Goal: Communication & Community: Ask a question

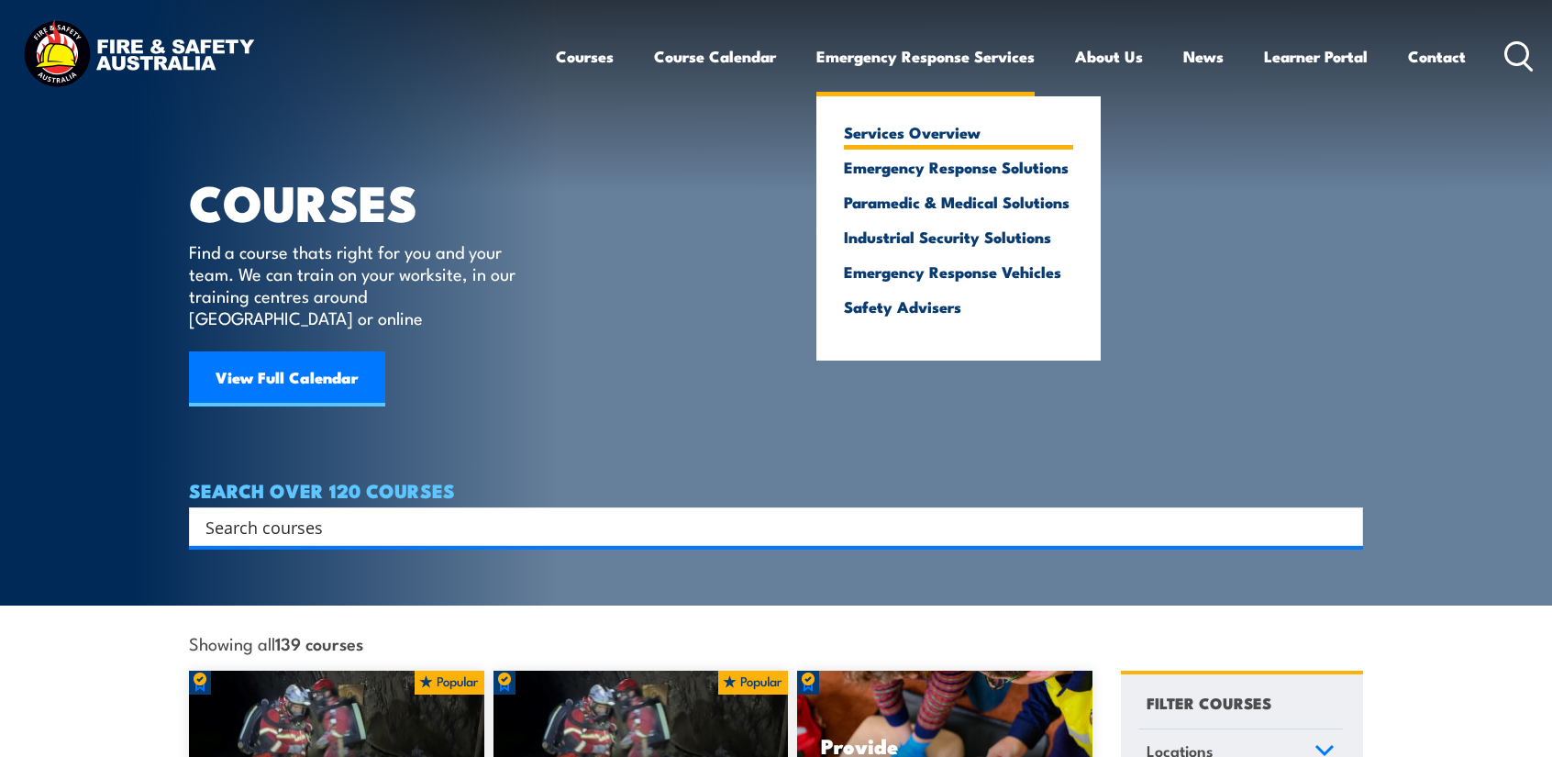
click at [885, 140] on link "Services Overview" at bounding box center [958, 132] width 229 height 17
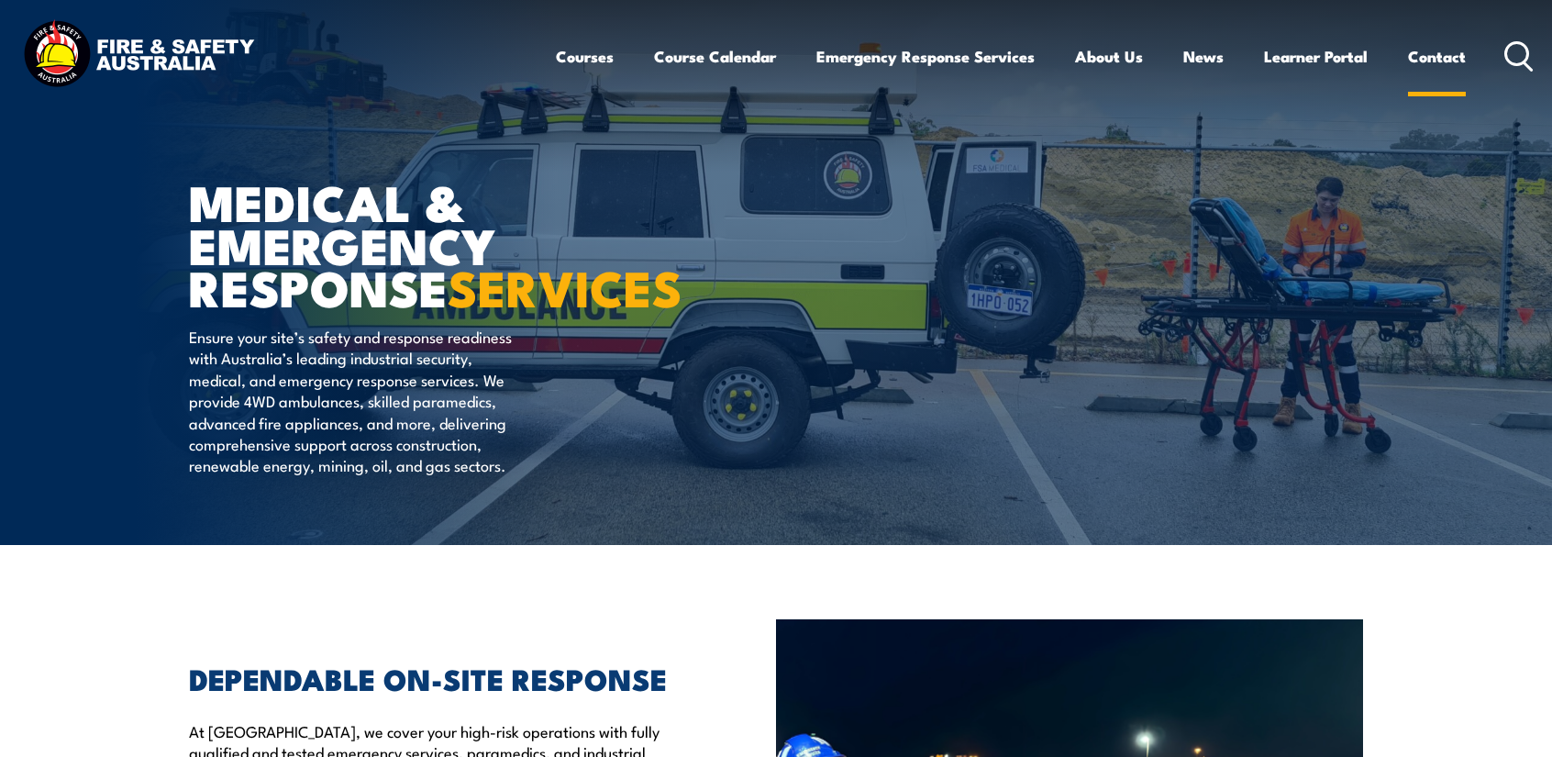
click at [1429, 61] on link "Contact" at bounding box center [1437, 56] width 58 height 49
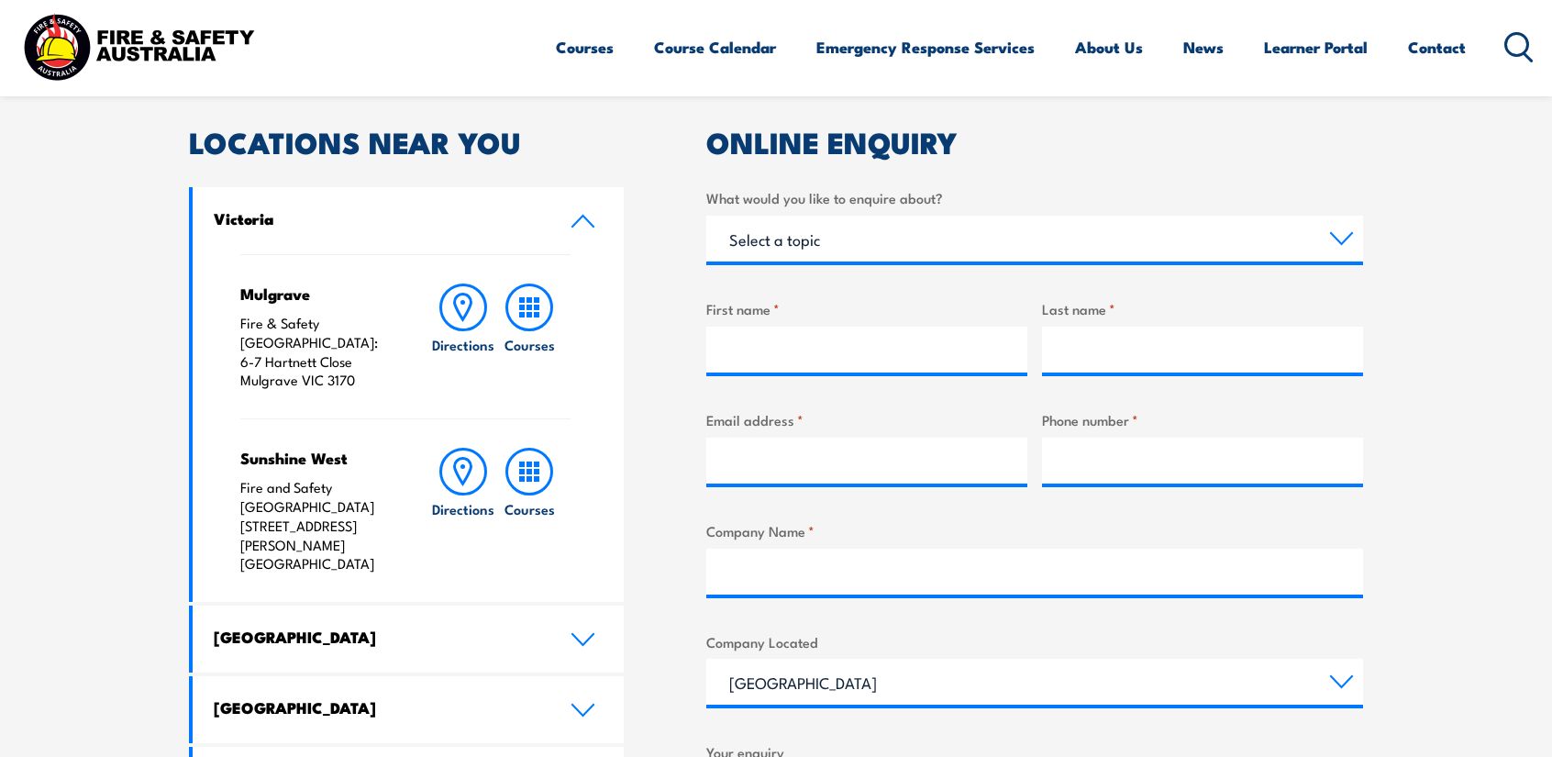
scroll to position [545, 0]
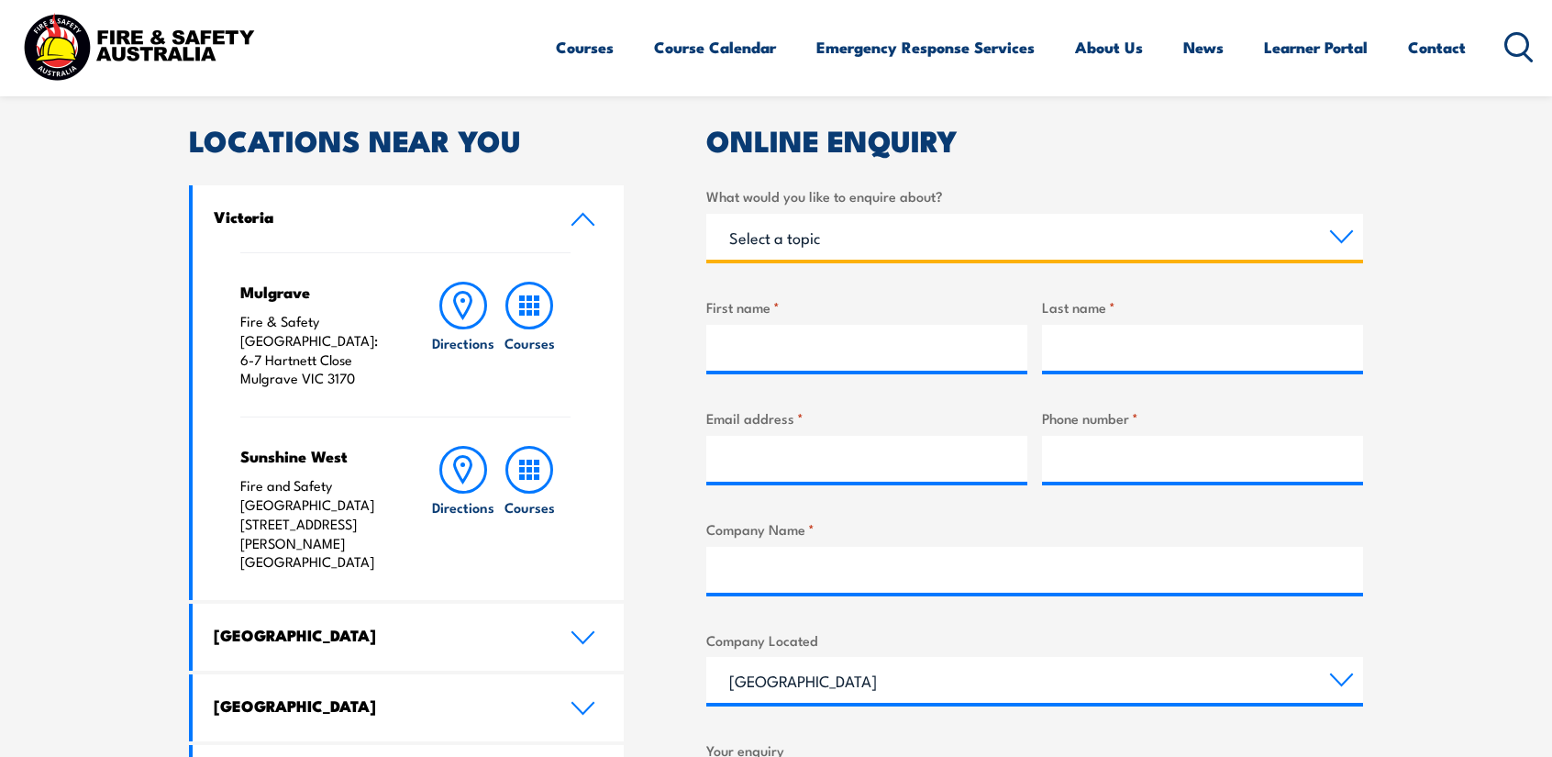
click at [937, 238] on select "Select a topic Training Emergency Response Services General Enquiry" at bounding box center [1034, 237] width 657 height 46
click at [706, 214] on select "Select a topic Training Emergency Response Services General Enquiry" at bounding box center [1034, 237] width 657 height 46
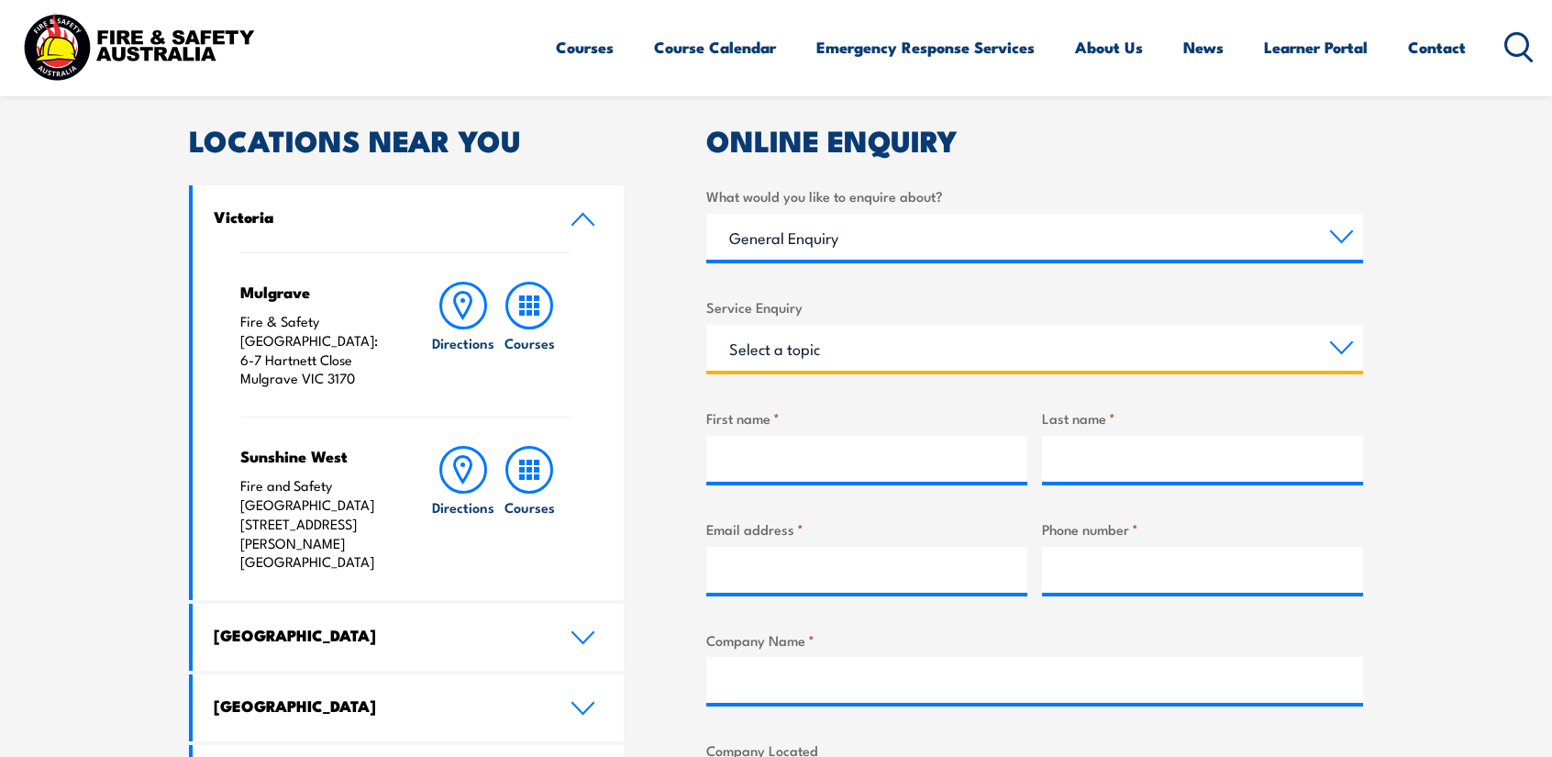
click at [858, 345] on select "Select a topic Assistance in completing an online enrolment booking Request a c…" at bounding box center [1034, 348] width 657 height 46
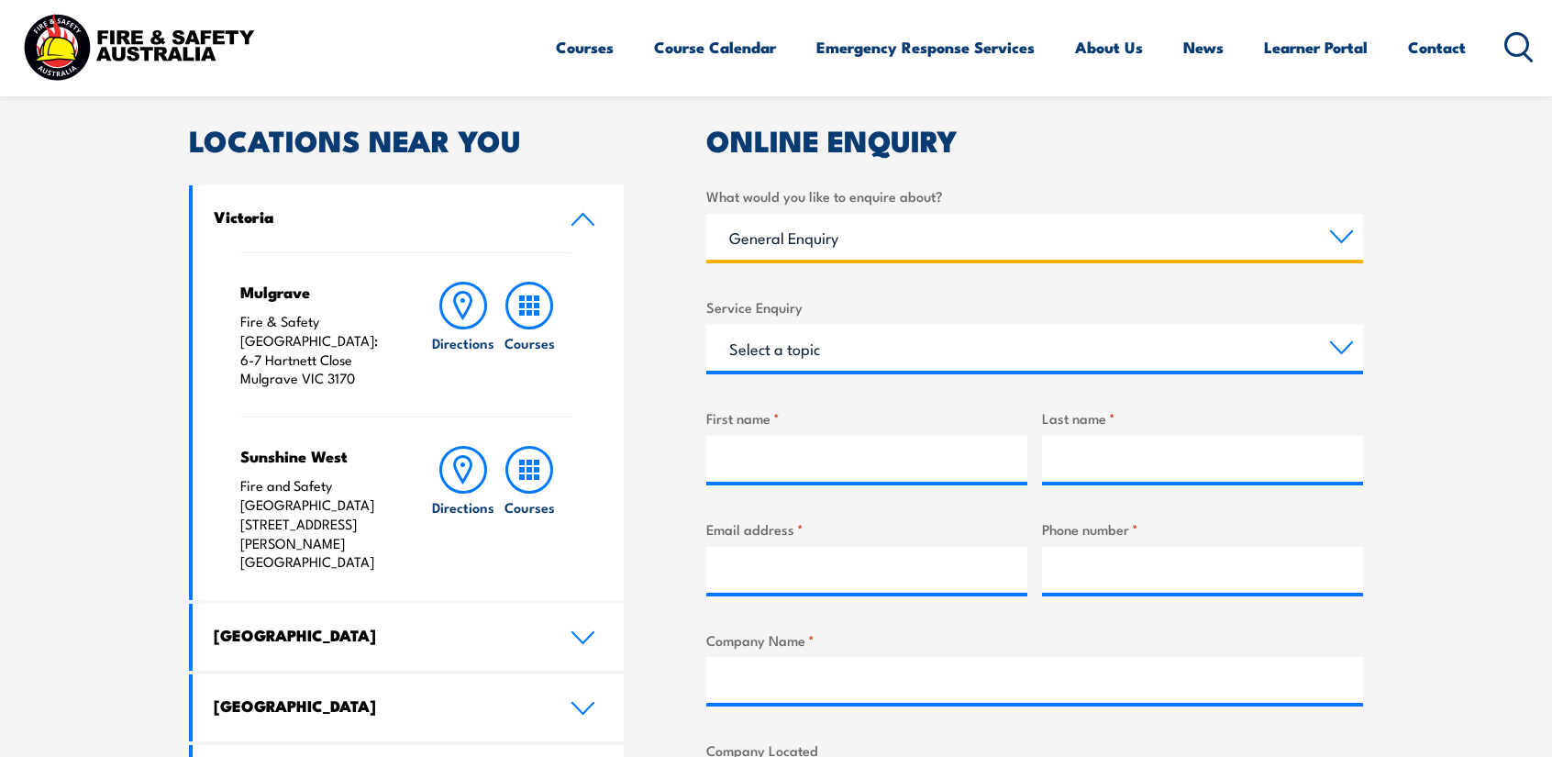
click at [906, 244] on select "Select a topic Training Emergency Response Services General Enquiry" at bounding box center [1034, 237] width 657 height 46
select select "Emergency Response Services"
click at [706, 214] on select "Select a topic Training Emergency Response Services General Enquiry" at bounding box center [1034, 237] width 657 height 46
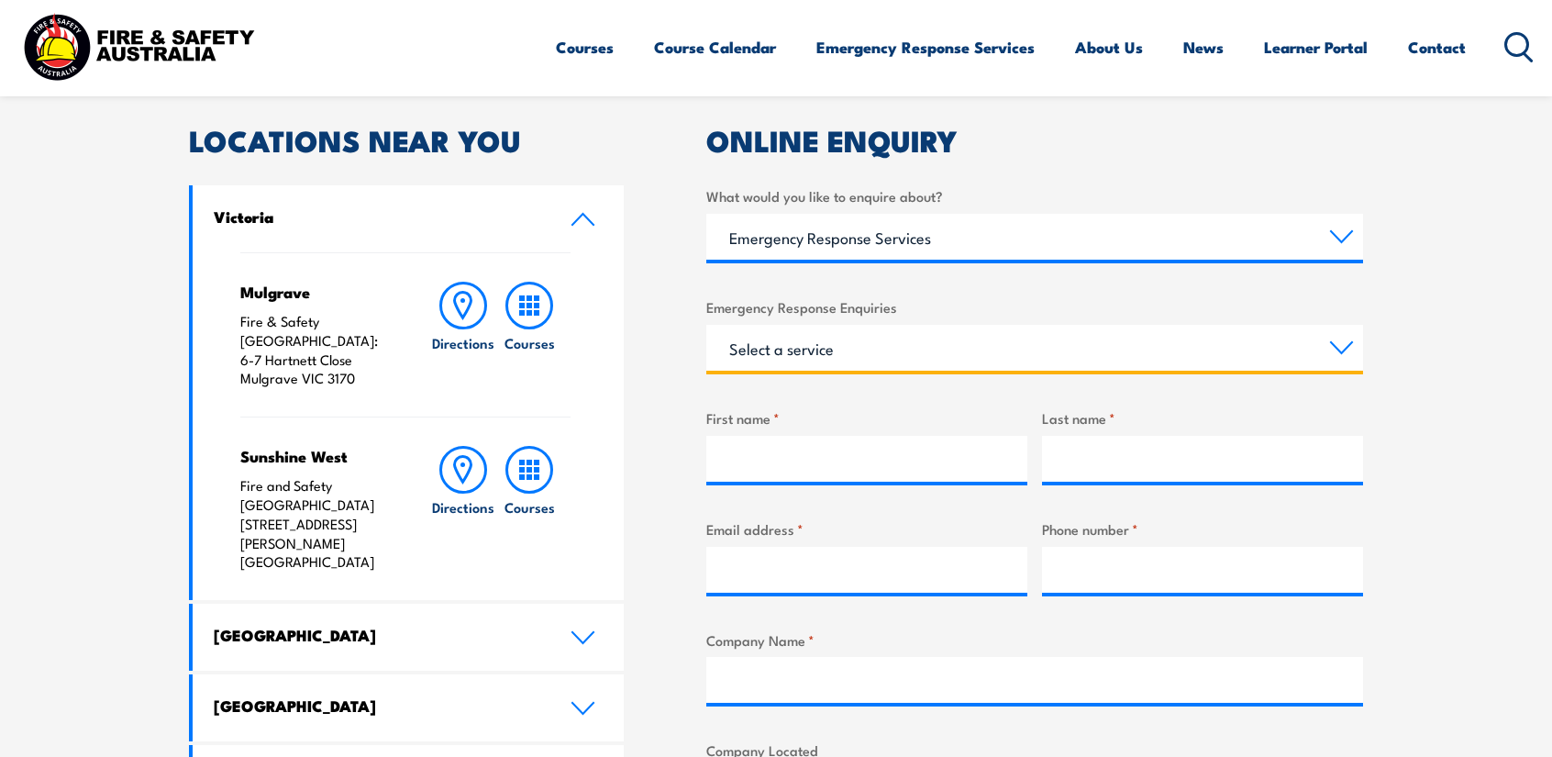
click at [837, 349] on select "Select a service Emergency Response Solutions Paramedic & Medical Solutions Ind…" at bounding box center [1034, 348] width 657 height 46
select select "Paramedic & Medical Solutions"
click at [706, 325] on select "Select a service Emergency Response Solutions Paramedic & Medical Solutions Ind…" at bounding box center [1034, 348] width 657 height 46
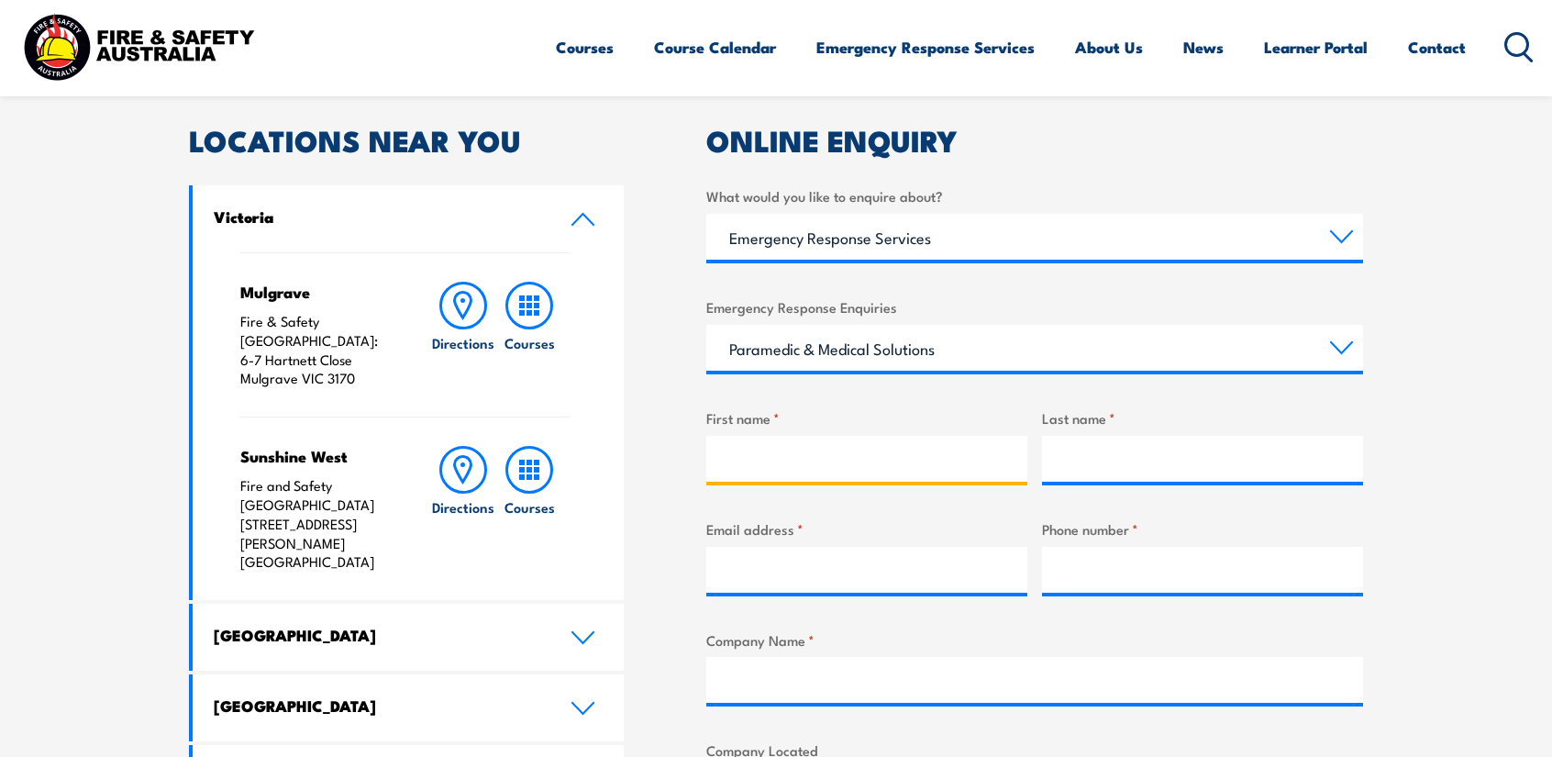
click at [811, 457] on input "First name *" at bounding box center [866, 459] width 321 height 46
type input "Philippe"
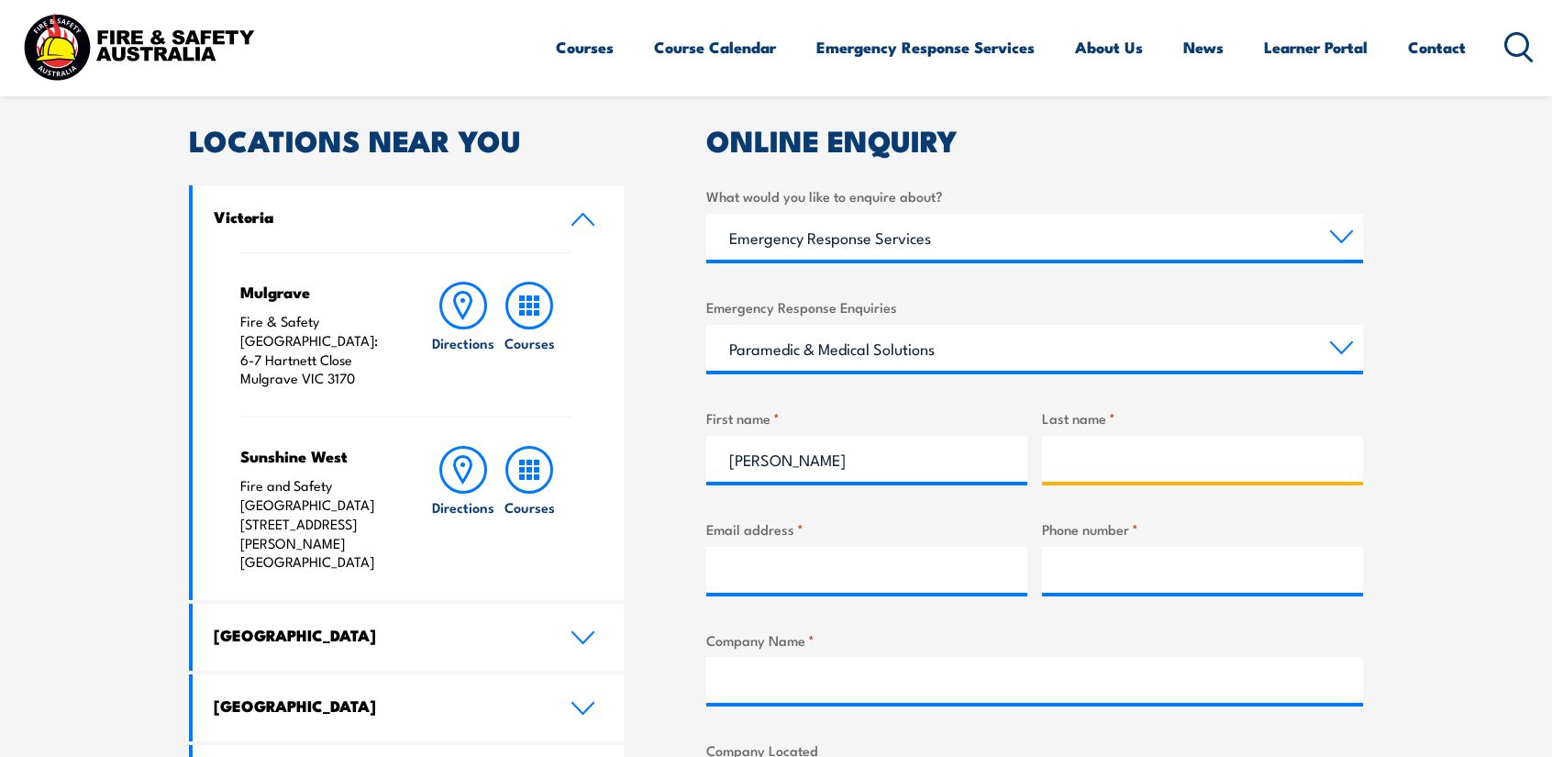
type input "Caillot"
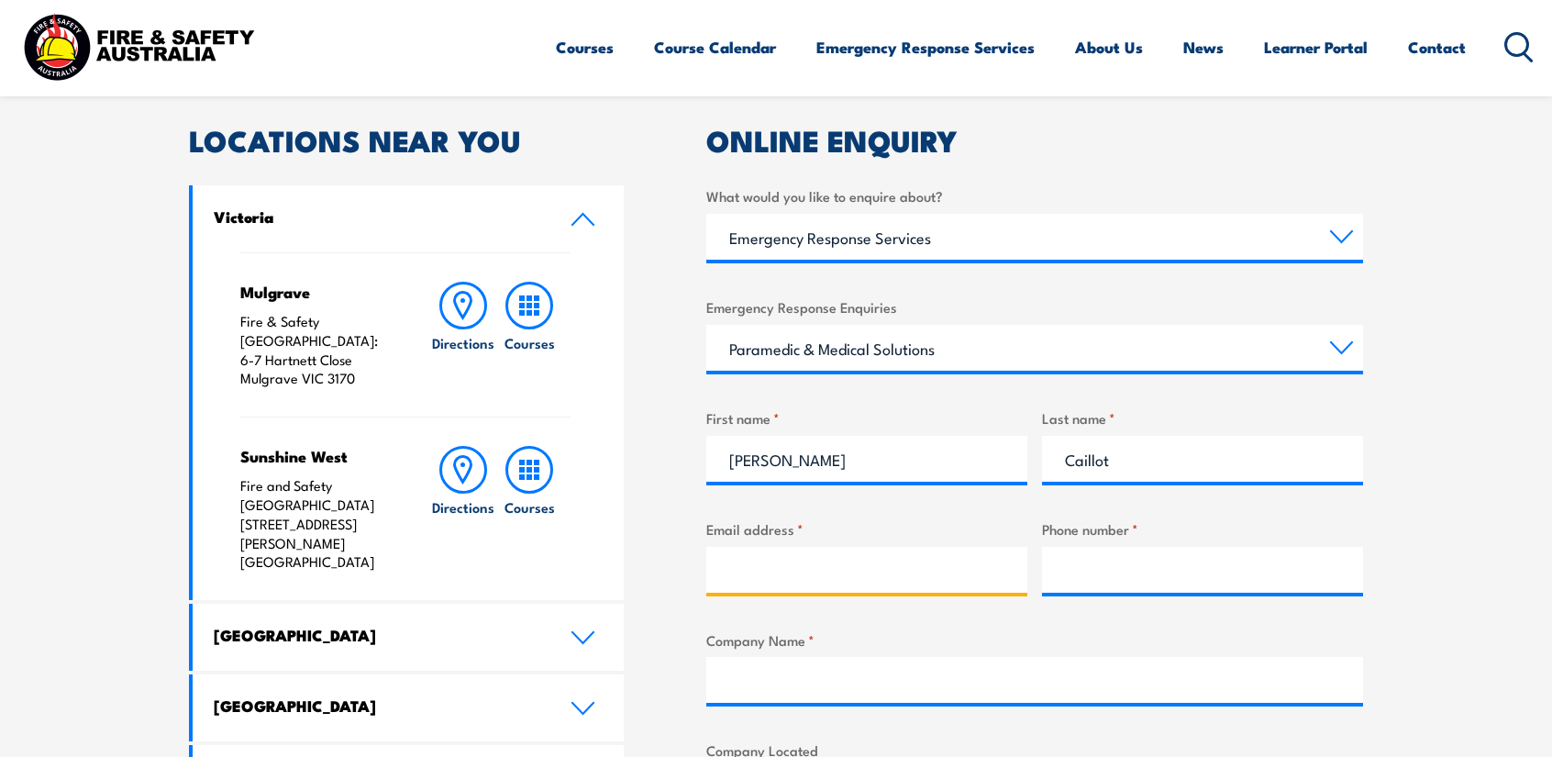
type input "philippecaillot@outlook.com"
type input "0409333738"
drag, startPoint x: 932, startPoint y: 573, endPoint x: 716, endPoint y: 584, distance: 215.8
click at [716, 584] on input "philippecaillot@outlook.com" at bounding box center [866, 570] width 321 height 46
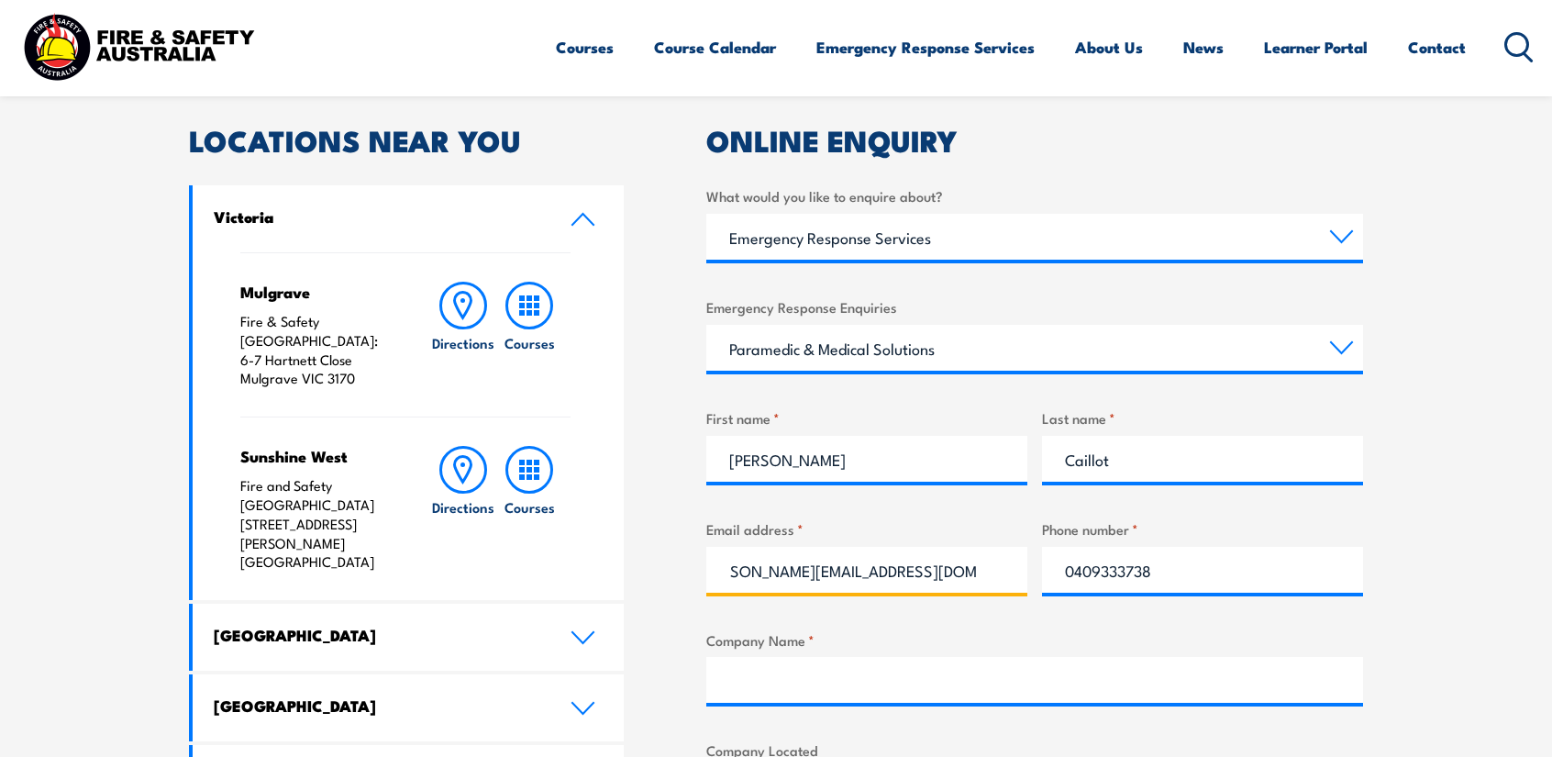
type input "philippe.caillot@mclarenminerals.com.au"
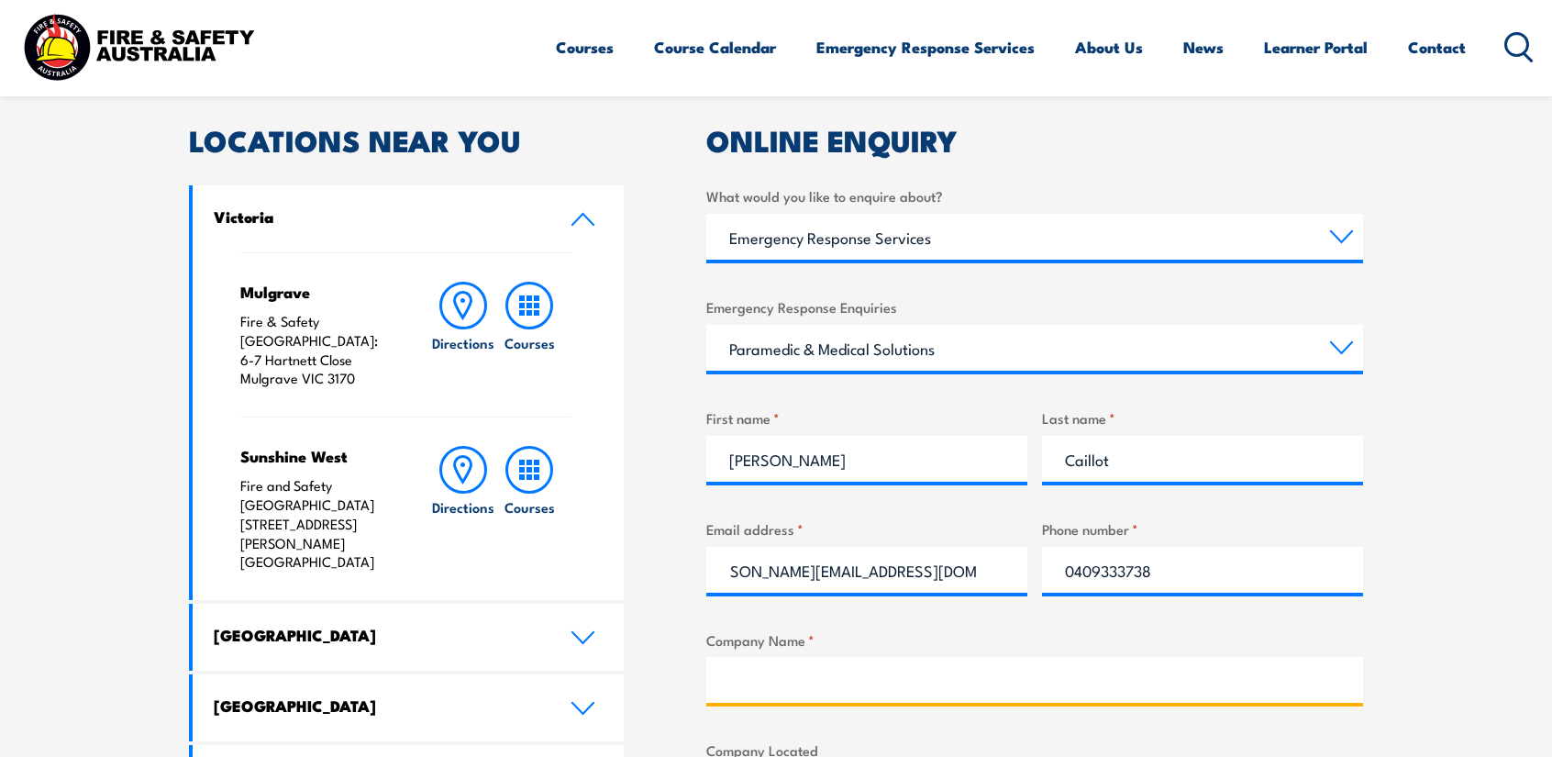
scroll to position [0, 0]
click at [805, 676] on input "Company Name *" at bounding box center [1034, 680] width 657 height 46
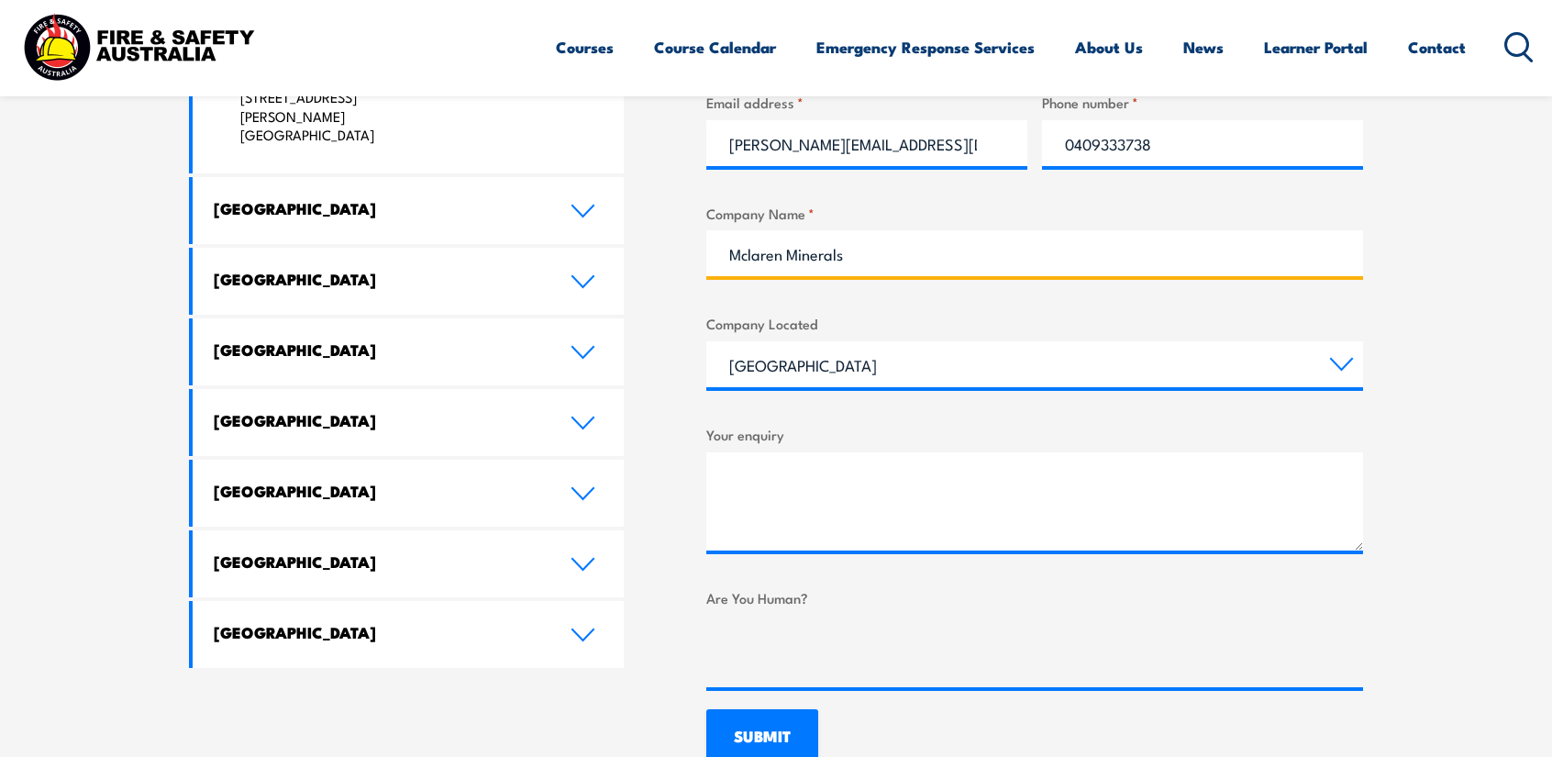
scroll to position [972, 0]
type input "Mclaren Minerals"
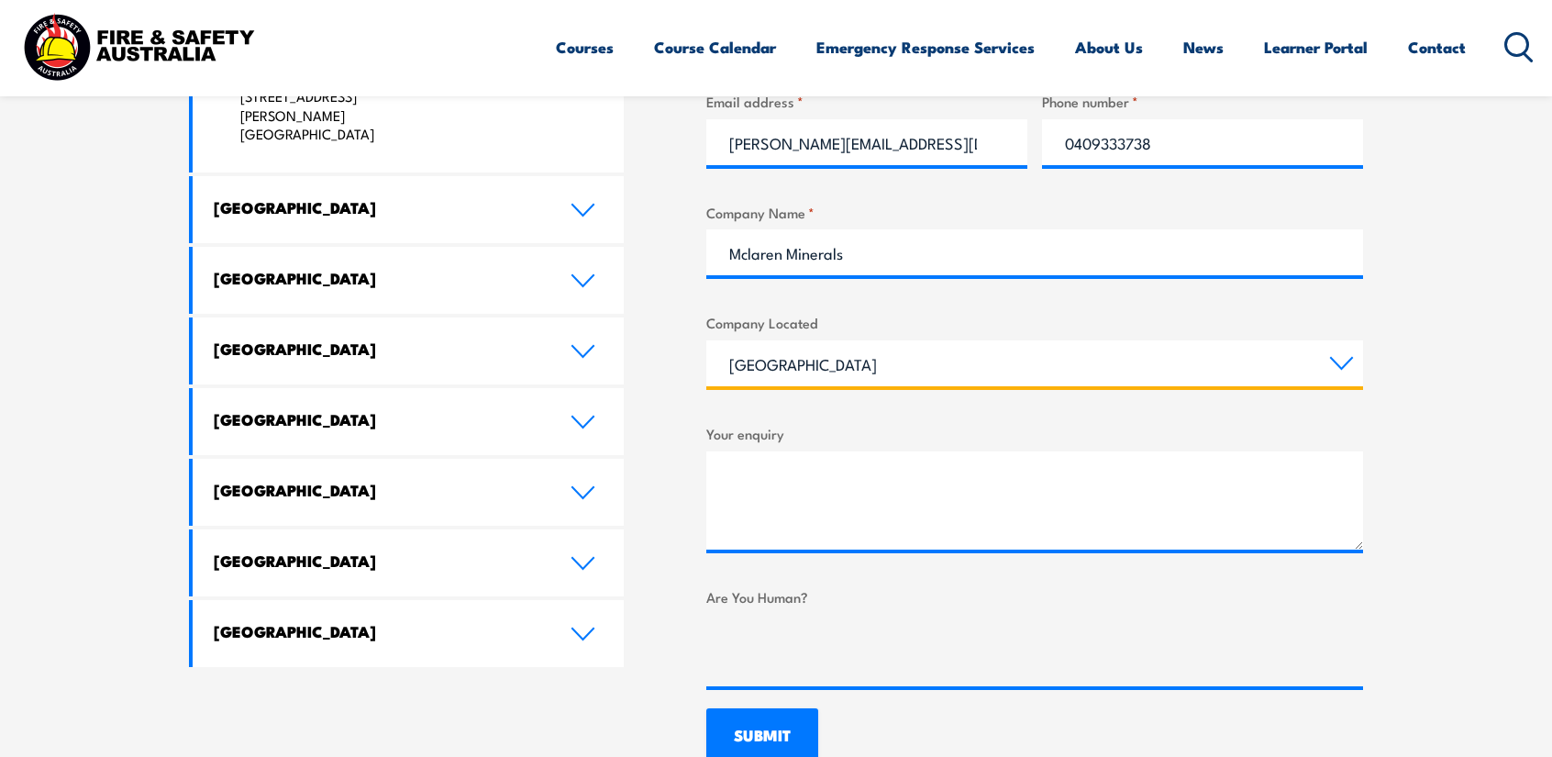
click at [897, 370] on select "Queensland New South Wales Australian Capital Territory Victoria South Australi…" at bounding box center [1034, 363] width 657 height 46
select select "Western Australia"
click at [706, 340] on select "Queensland New South Wales Australian Capital Territory Victoria South Australi…" at bounding box center [1034, 363] width 657 height 46
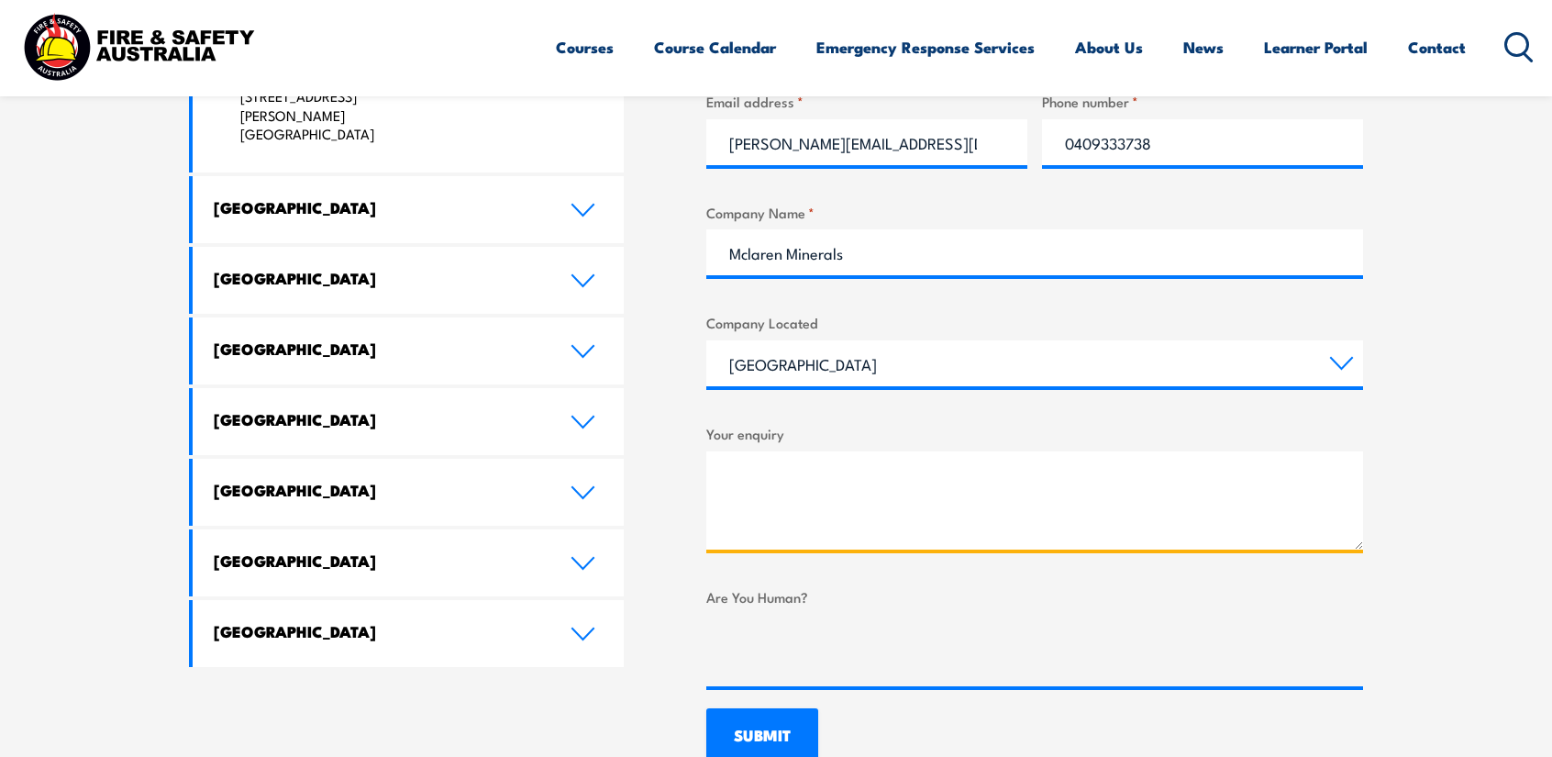
click at [816, 456] on textarea "Your enquiry" at bounding box center [1034, 500] width 657 height 98
paste textarea "Hi, We are currently preparing PFS-level costings for a proposed mineral sands …"
type textarea "Hi, We are currently preparing PFS-level costings for a proposed mineral sands …"
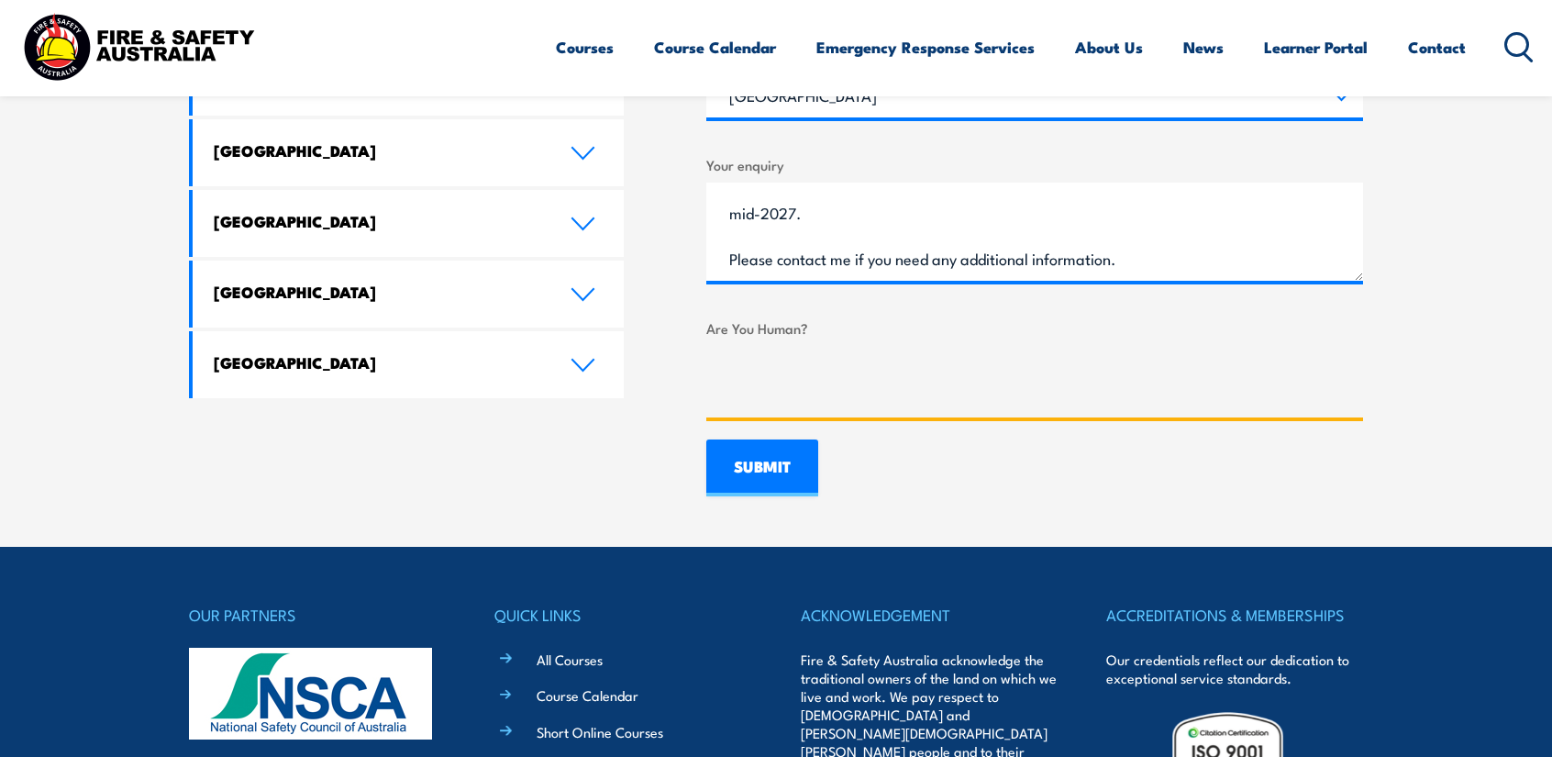
scroll to position [1244, 0]
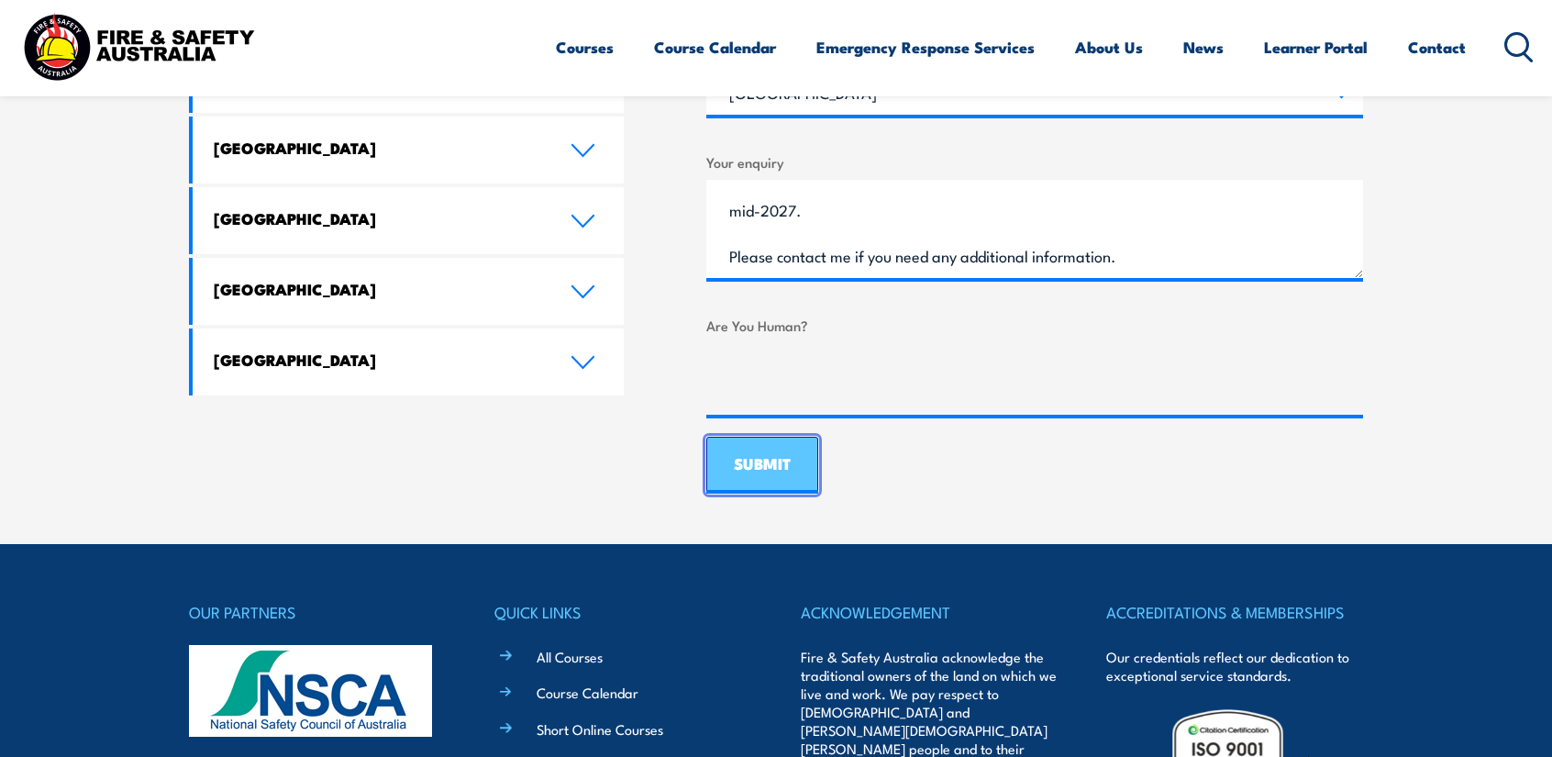
click at [785, 456] on input "SUBMIT" at bounding box center [762, 465] width 112 height 57
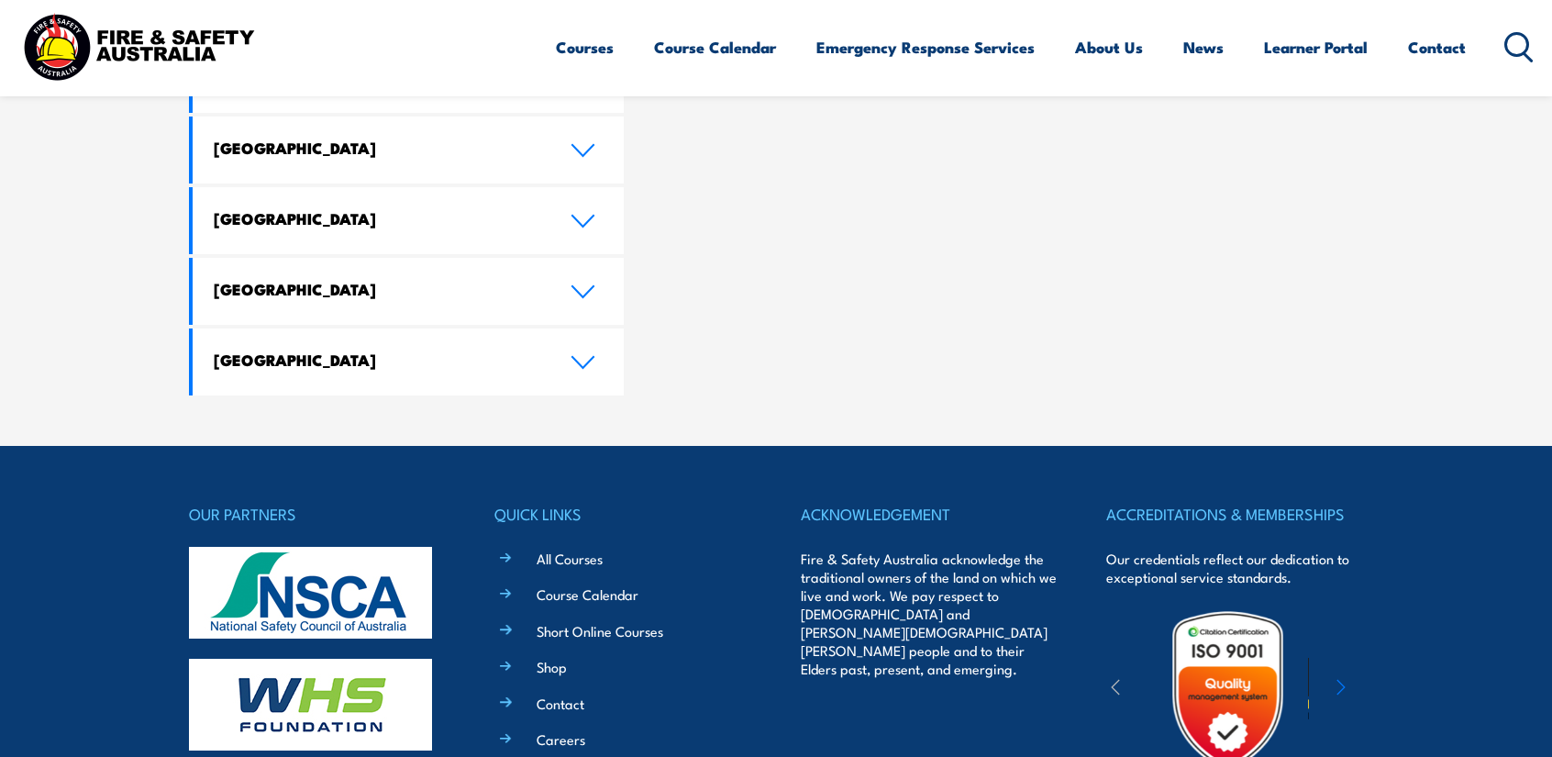
scroll to position [0, 0]
